Goal: Connect with others: Connect with others

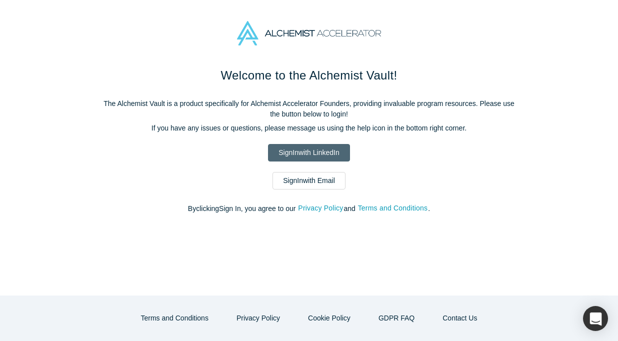
click at [303, 145] on link "Sign In with LinkedIn" at bounding box center [309, 153] width 82 height 18
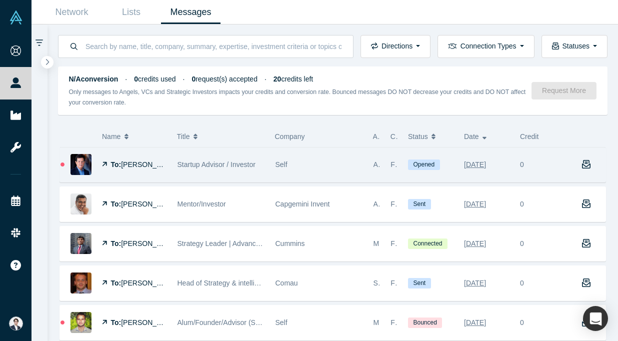
click at [309, 169] on div "Self" at bounding box center [320, 165] width 88 height 35
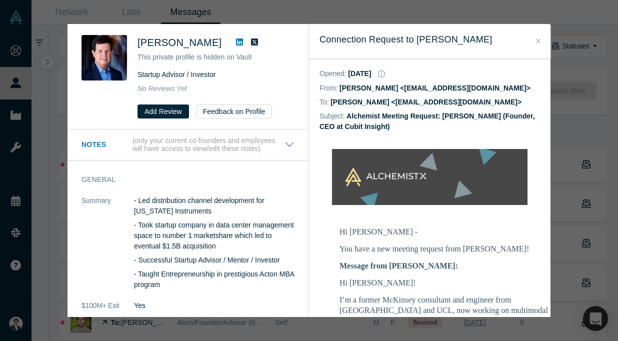
scroll to position [127, 0]
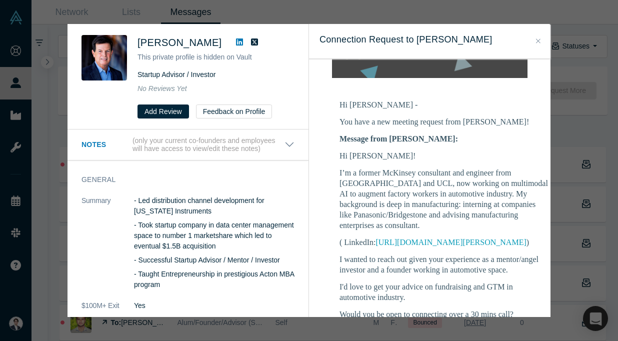
click at [575, 138] on div "[PERSON_NAME] This private profile is hidden on Vault Startup Advisor / Investo…" at bounding box center [309, 170] width 618 height 341
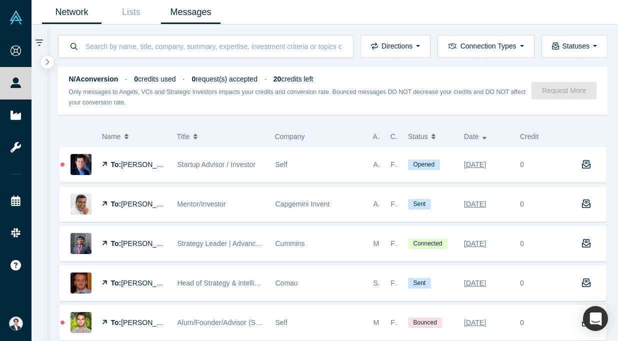
click at [87, 8] on link "Network" at bounding box center [72, 13] width 60 height 24
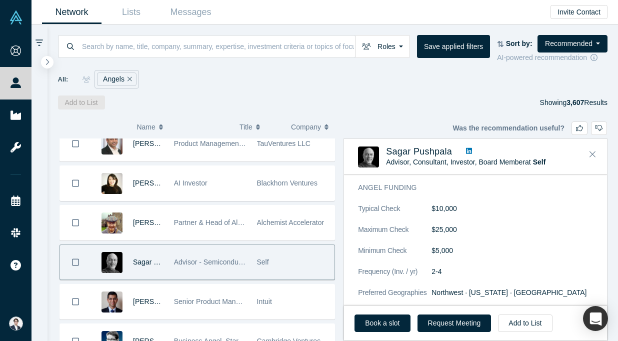
scroll to position [375, 0]
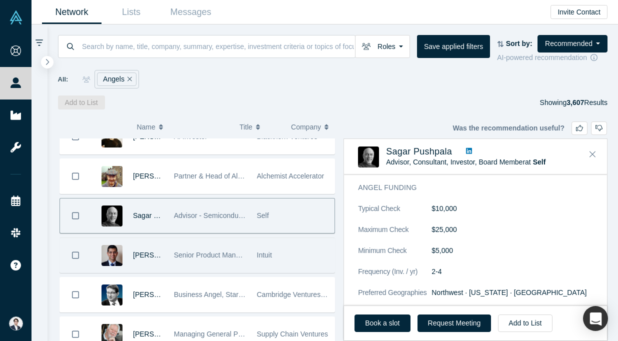
click at [294, 248] on div "Intuit" at bounding box center [293, 255] width 73 height 35
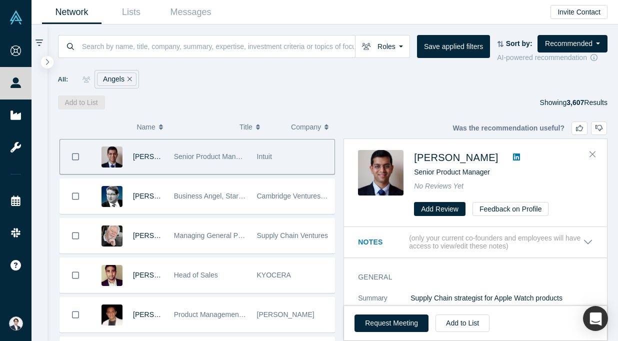
scroll to position [484, 0]
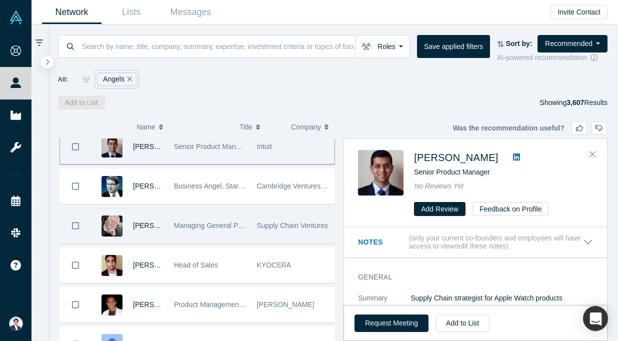
click at [301, 222] on span "Supply Chain Ventures" at bounding box center [292, 226] width 71 height 8
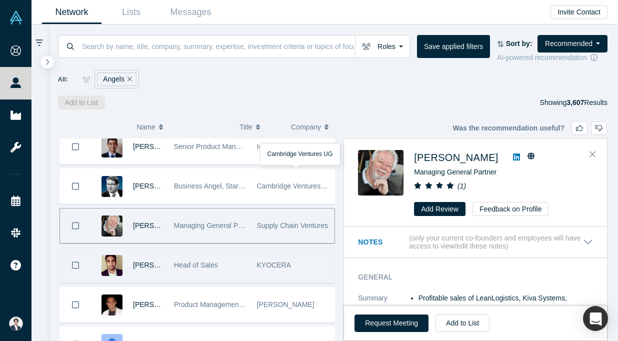
click at [286, 256] on div "KYOCERA" at bounding box center [293, 265] width 73 height 35
